Goal: Use online tool/utility: Utilize a website feature to perform a specific function

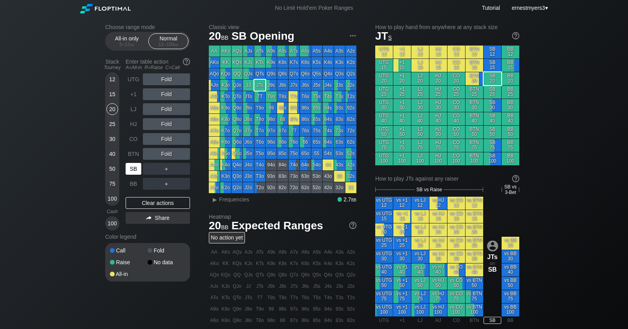
click at [134, 166] on div "SB" at bounding box center [134, 169] width 16 height 12
click at [166, 170] on div "R ✕" at bounding box center [166, 169] width 15 height 12
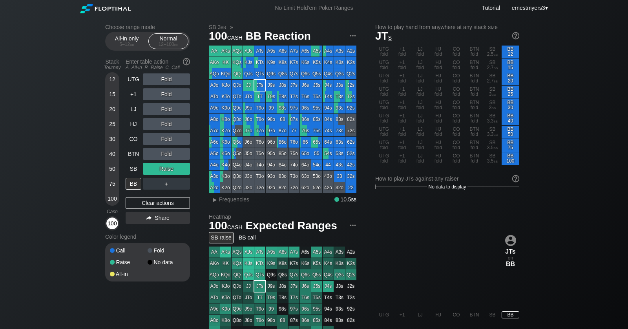
click at [111, 219] on div "100" at bounding box center [112, 223] width 12 height 12
click at [182, 170] on div "C ✕" at bounding box center [182, 169] width 15 height 12
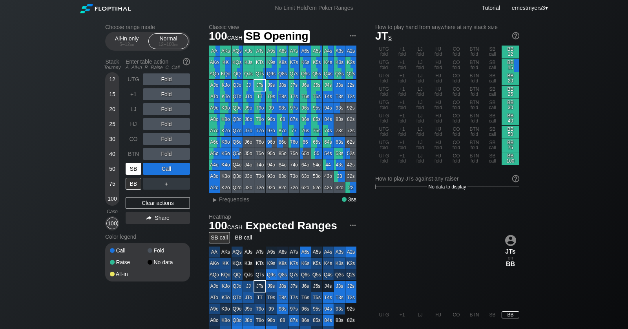
click at [131, 171] on div "SB" at bounding box center [134, 169] width 16 height 12
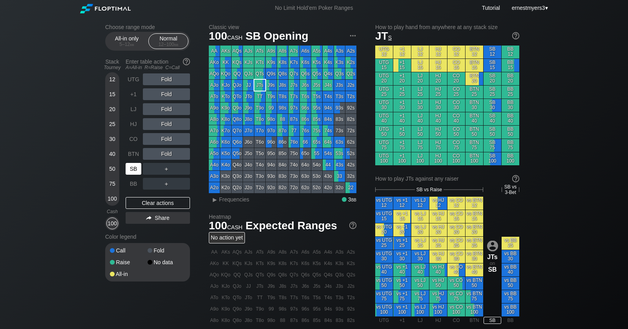
click at [131, 168] on div "SB" at bounding box center [134, 169] width 16 height 12
click at [58, 111] on div "Choose range mode All-in only 5 – 12 bb Normal 12 – 100 bb Stack Tourney Enter …" at bounding box center [314, 269] width 628 height 507
click at [135, 167] on div "SB" at bounding box center [134, 169] width 16 height 12
click at [114, 227] on div "100" at bounding box center [112, 223] width 12 height 12
click at [131, 169] on div "SB" at bounding box center [134, 169] width 16 height 12
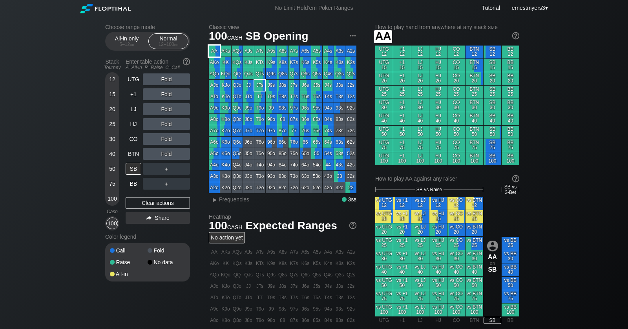
click at [213, 49] on div "AA" at bounding box center [214, 51] width 11 height 11
click at [136, 168] on div "SB" at bounding box center [134, 169] width 16 height 12
click at [215, 197] on div "▸" at bounding box center [215, 199] width 10 height 9
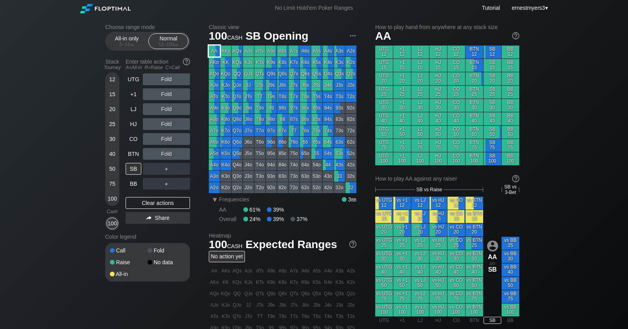
click at [212, 54] on div "AA" at bounding box center [214, 51] width 11 height 11
click at [67, 207] on div "Choose range mode All-in only 5 – 12 bb Normal 12 – 100 bb Stack Tourney Enter …" at bounding box center [314, 269] width 628 height 507
click at [117, 222] on div "100" at bounding box center [112, 223] width 12 height 12
